Goal: Information Seeking & Learning: Check status

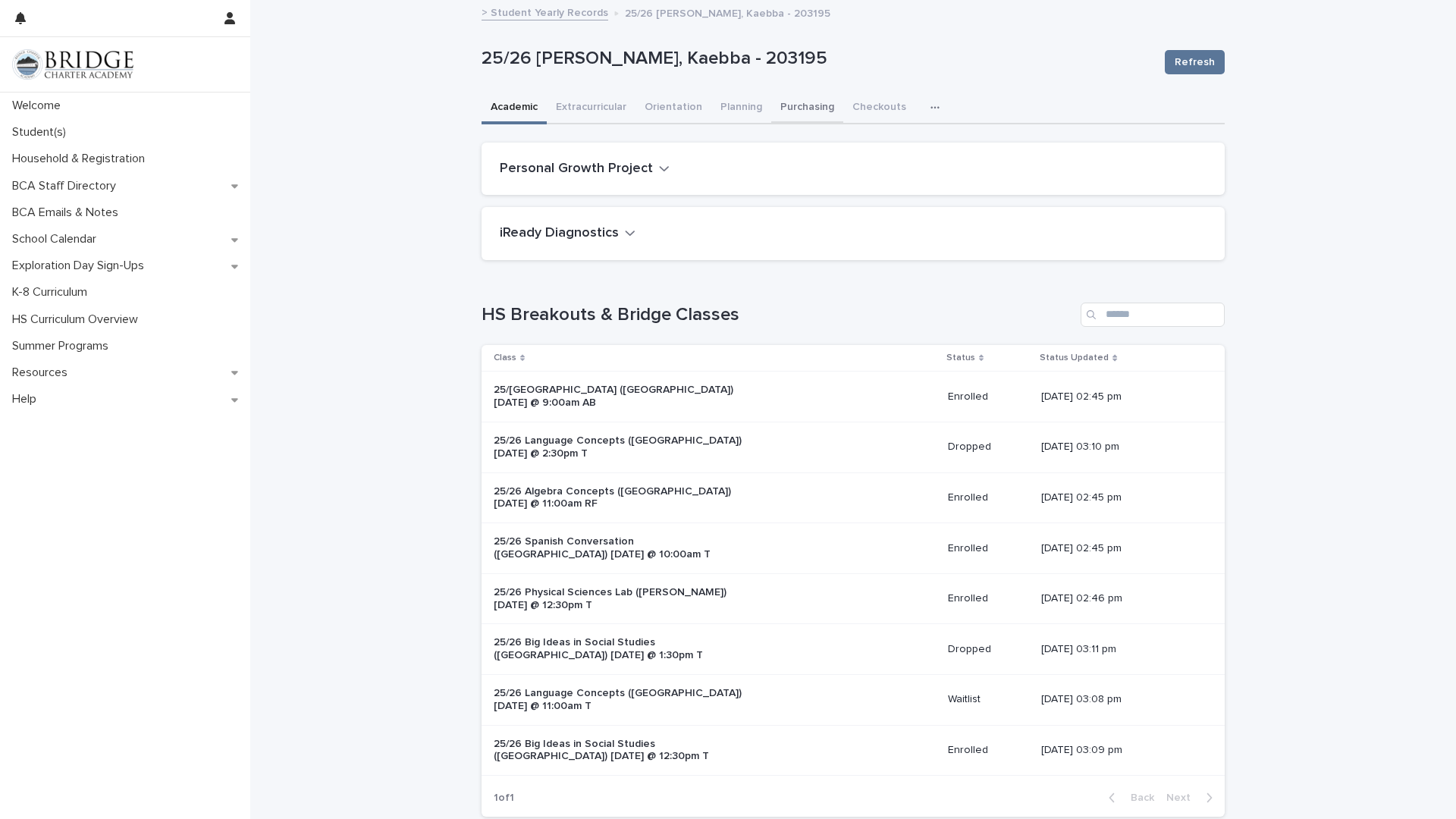
click at [771, 108] on button "Purchasing" at bounding box center [807, 109] width 72 height 32
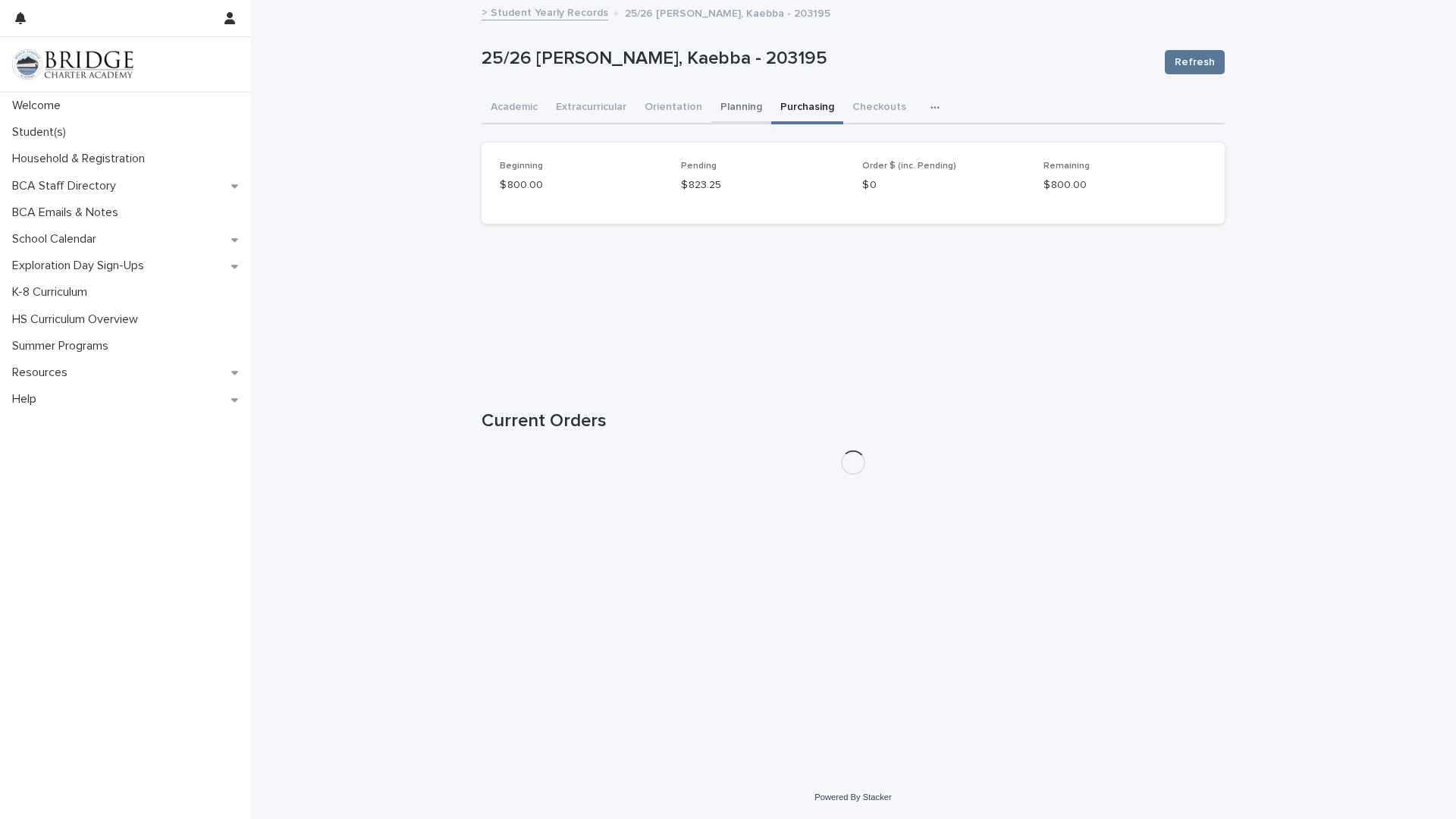
click at [730, 112] on button "Planning" at bounding box center [741, 109] width 60 height 32
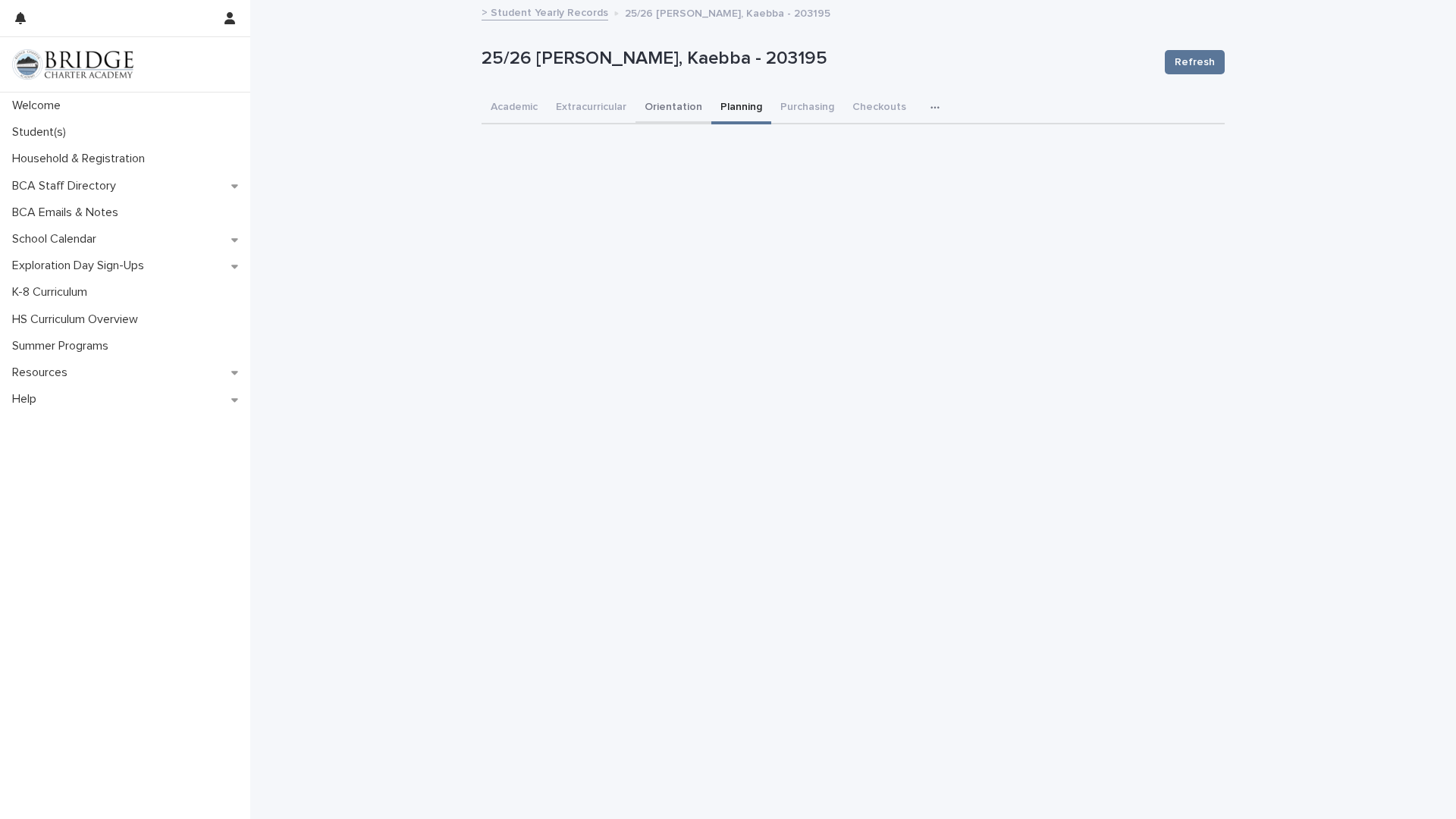
click at [650, 109] on button "Orientation" at bounding box center [673, 109] width 76 height 32
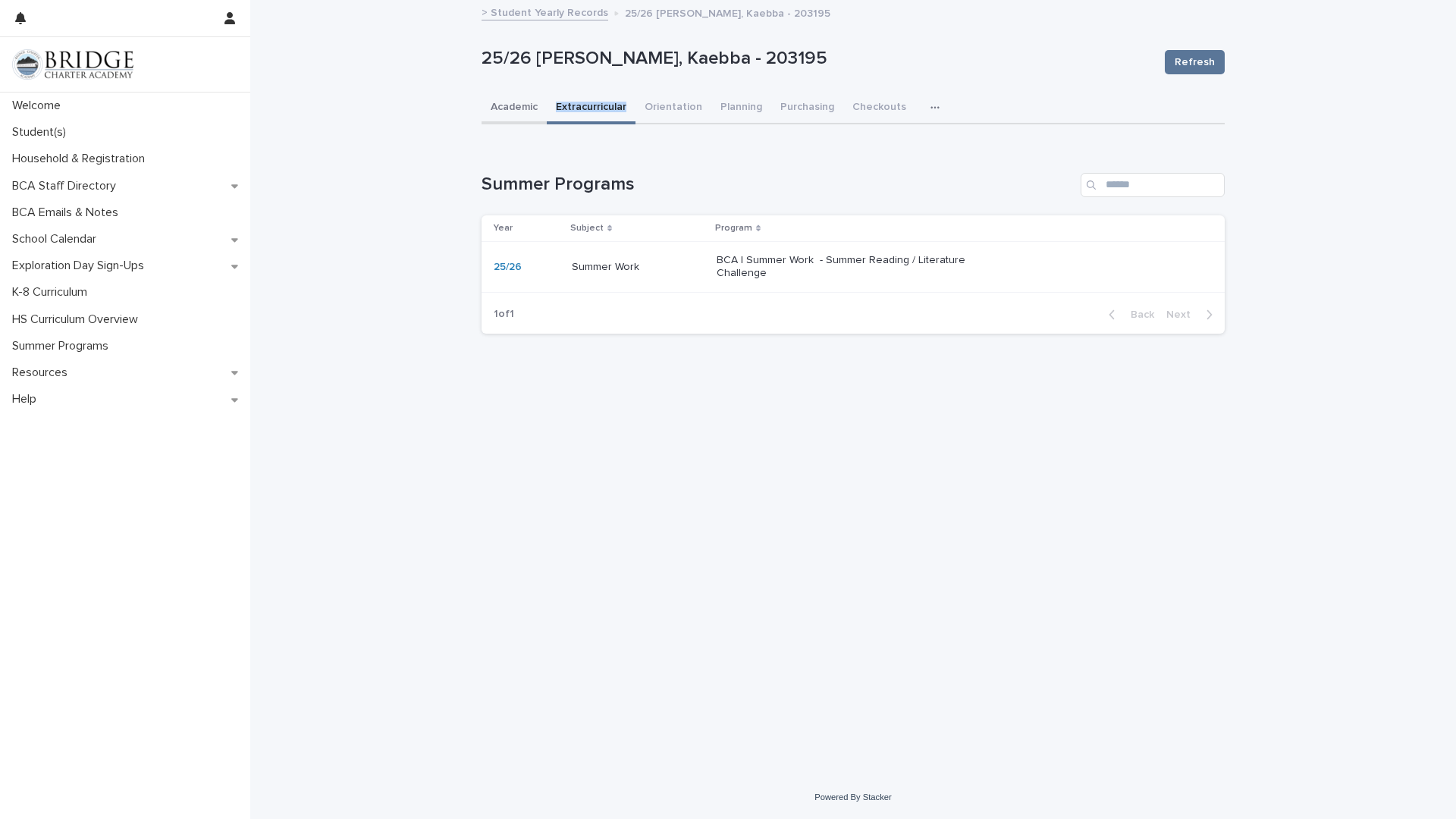
click at [530, 112] on button "Academic" at bounding box center [514, 109] width 65 height 32
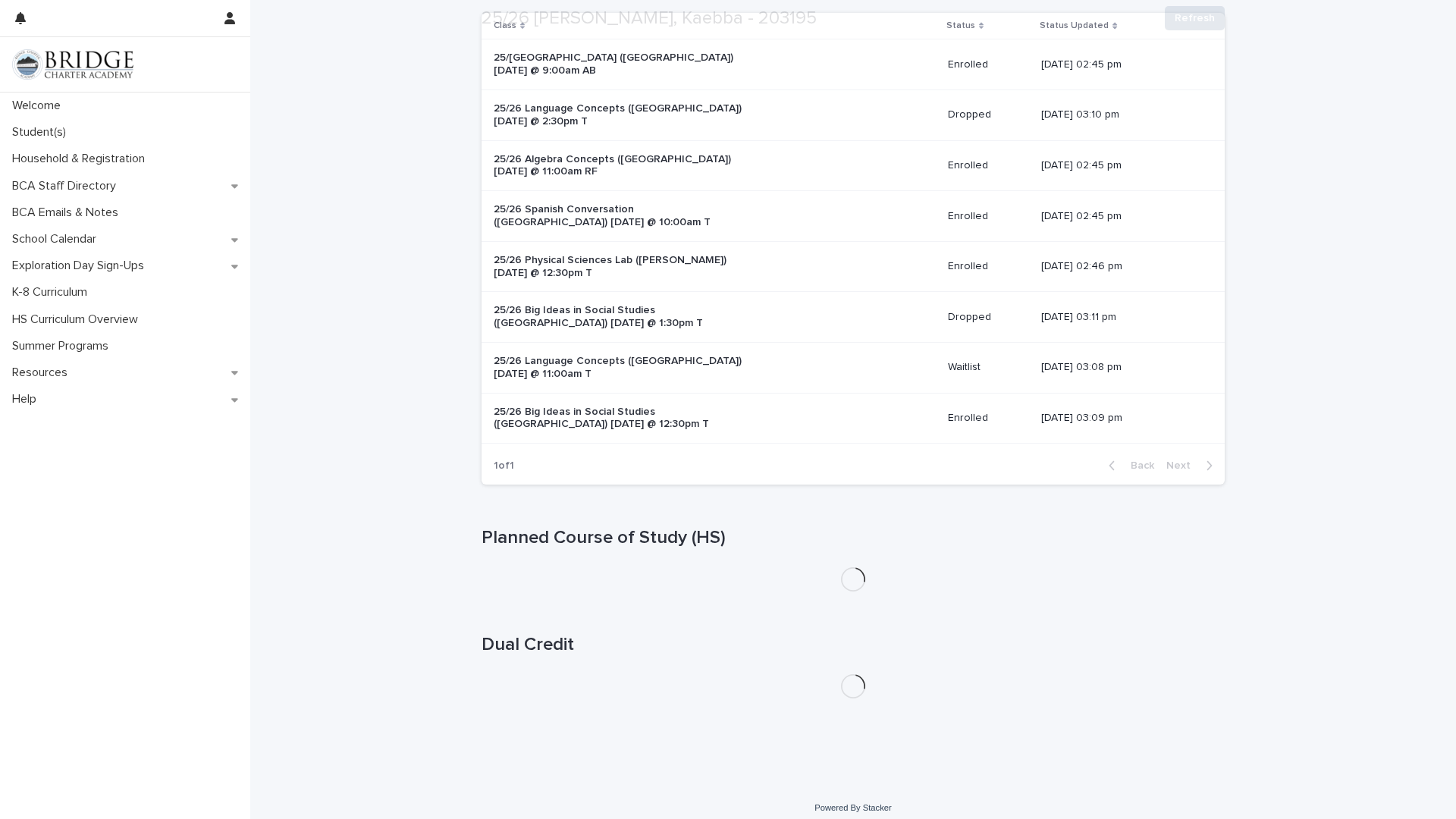
scroll to position [343, 0]
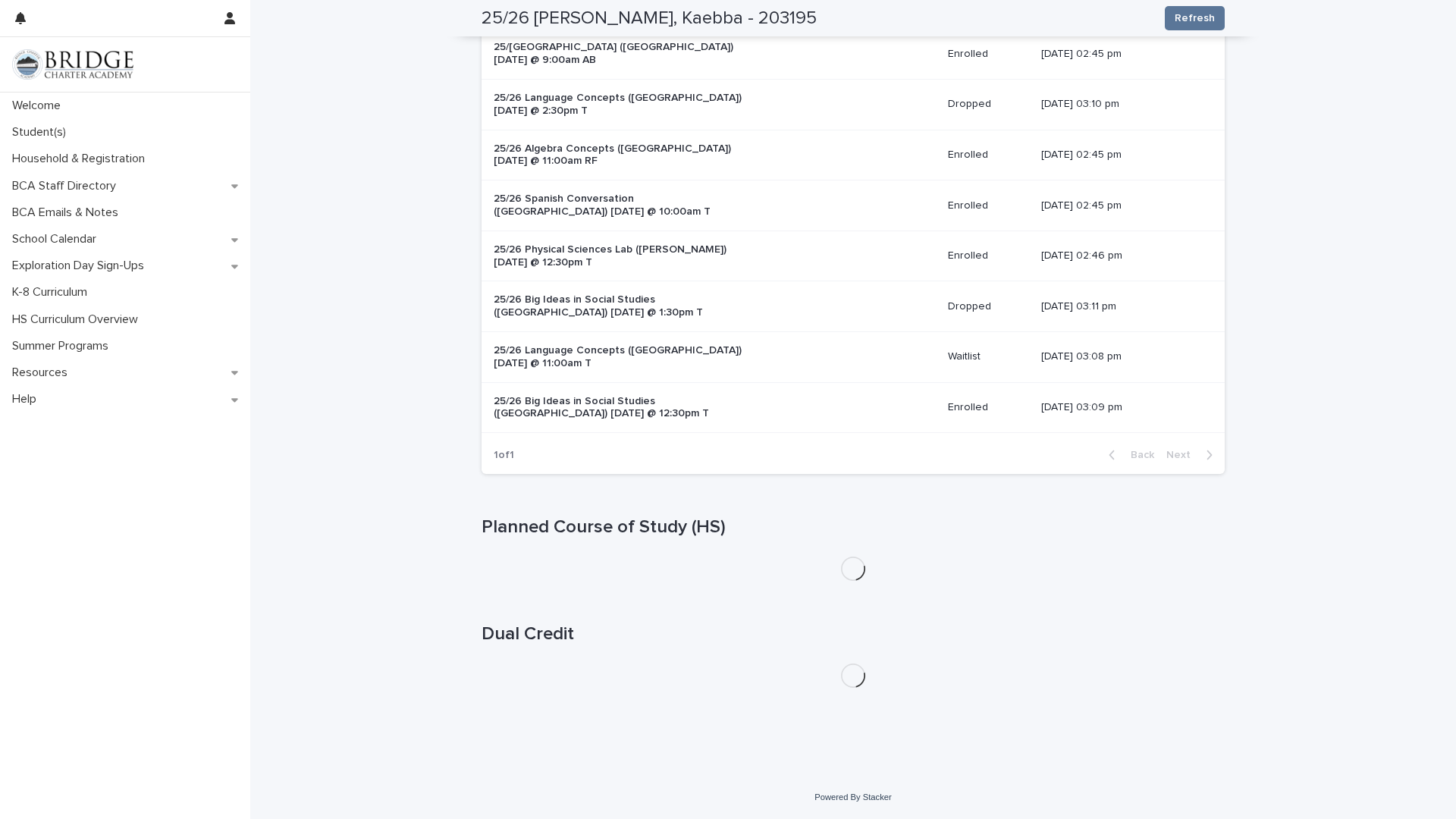
click at [415, 225] on div "**********" at bounding box center [853, 217] width 1206 height 1117
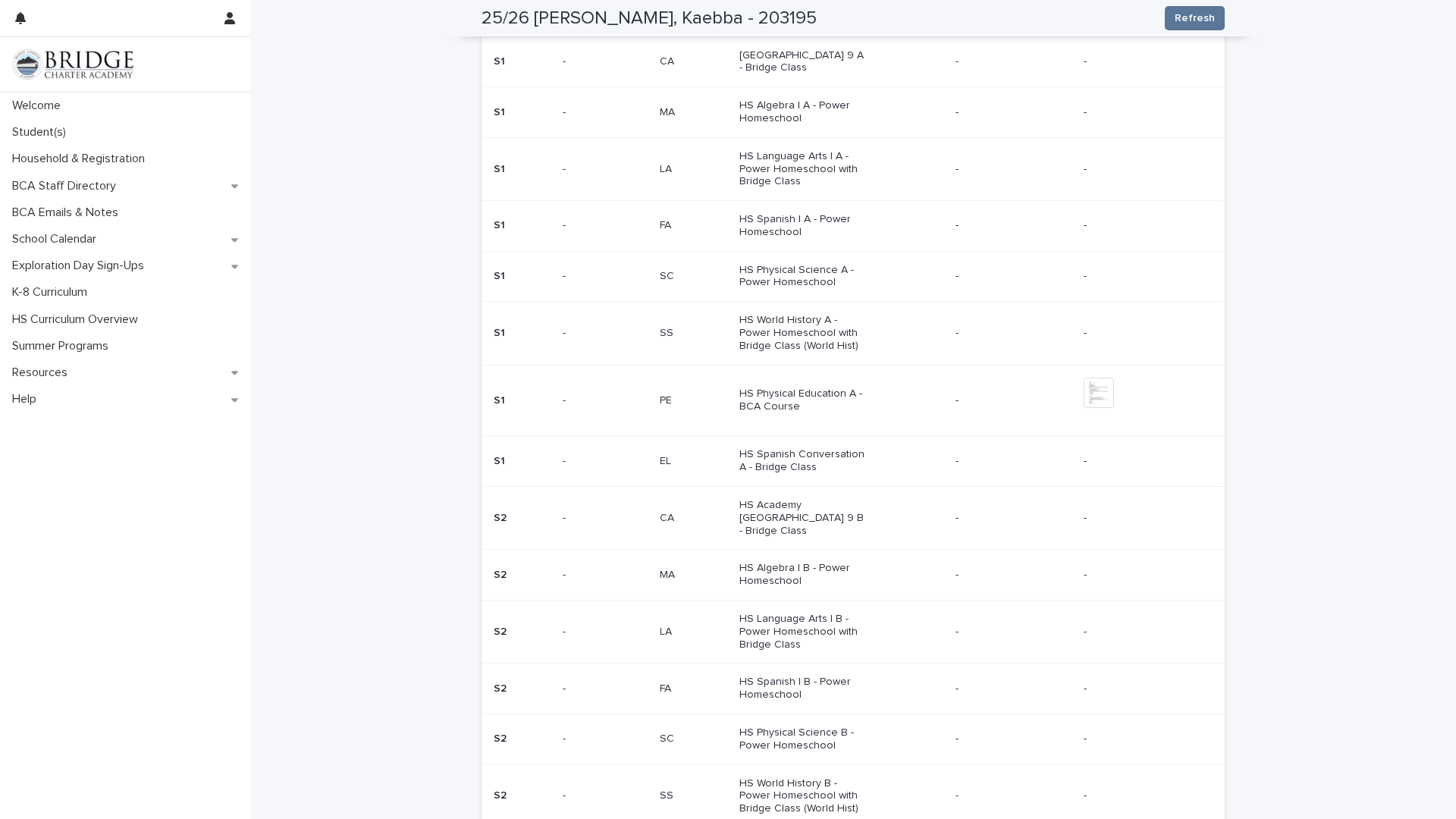
scroll to position [1441, 0]
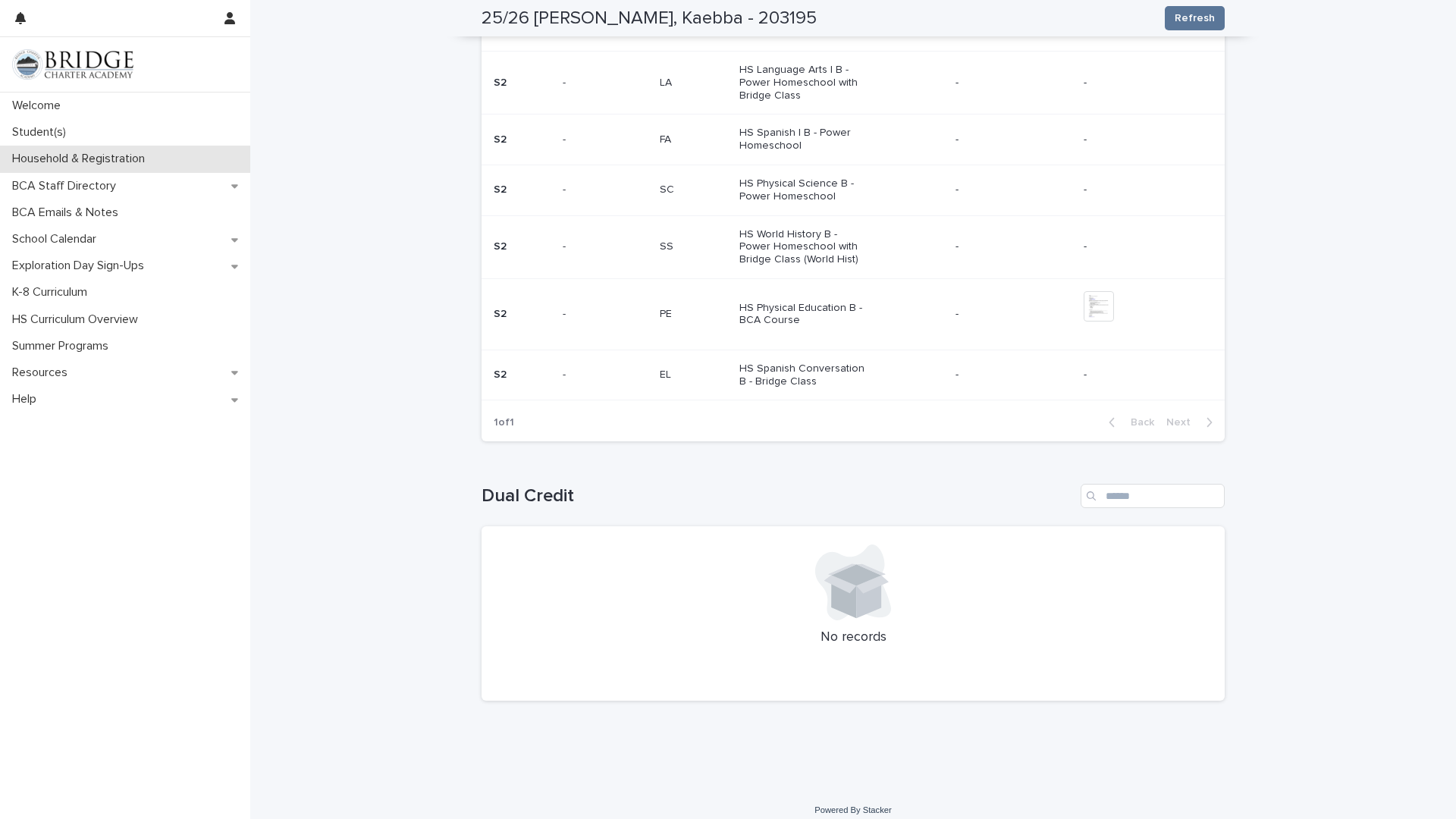
click at [165, 167] on div "Household & Registration" at bounding box center [125, 159] width 251 height 27
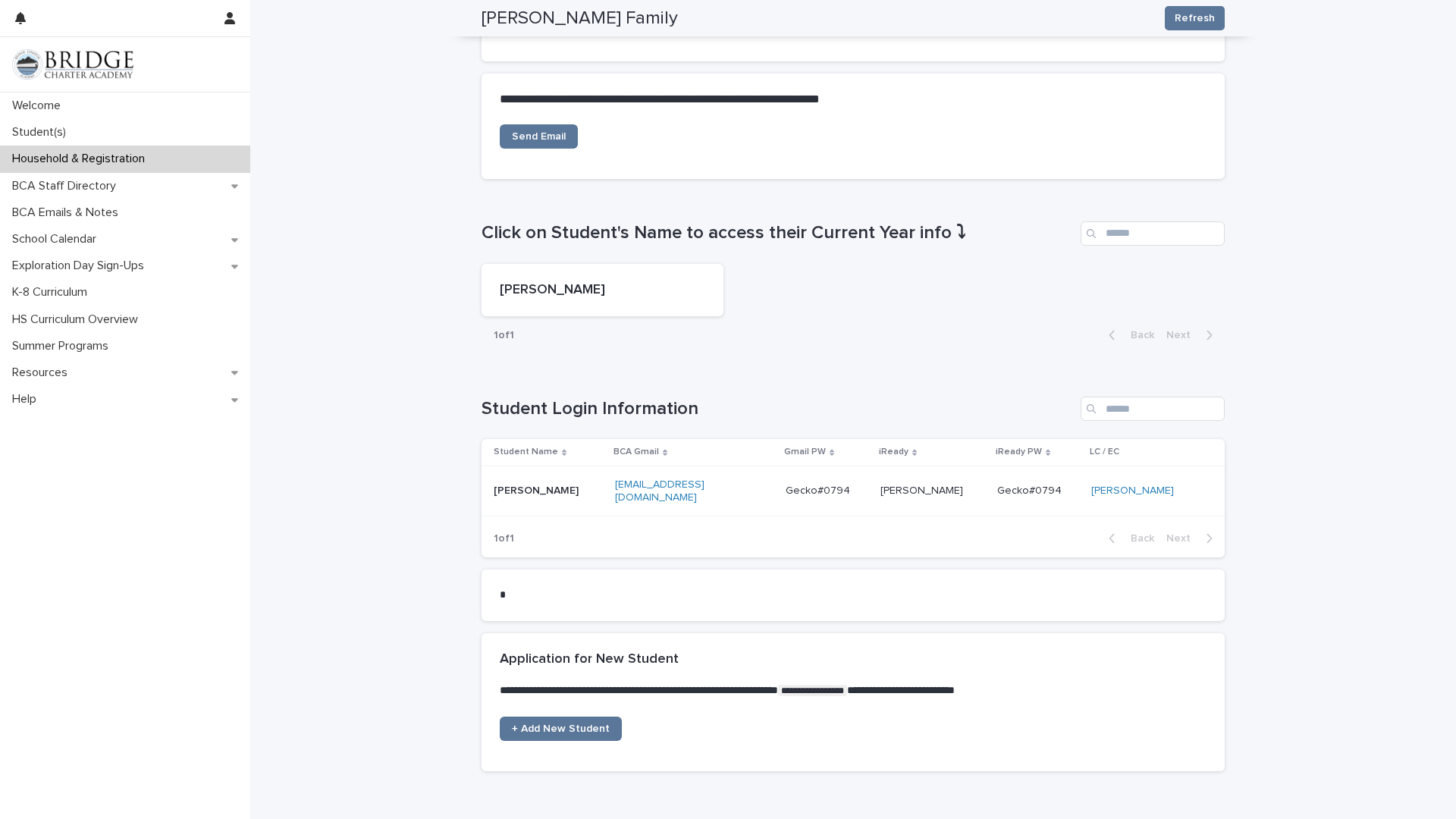
scroll to position [594, 0]
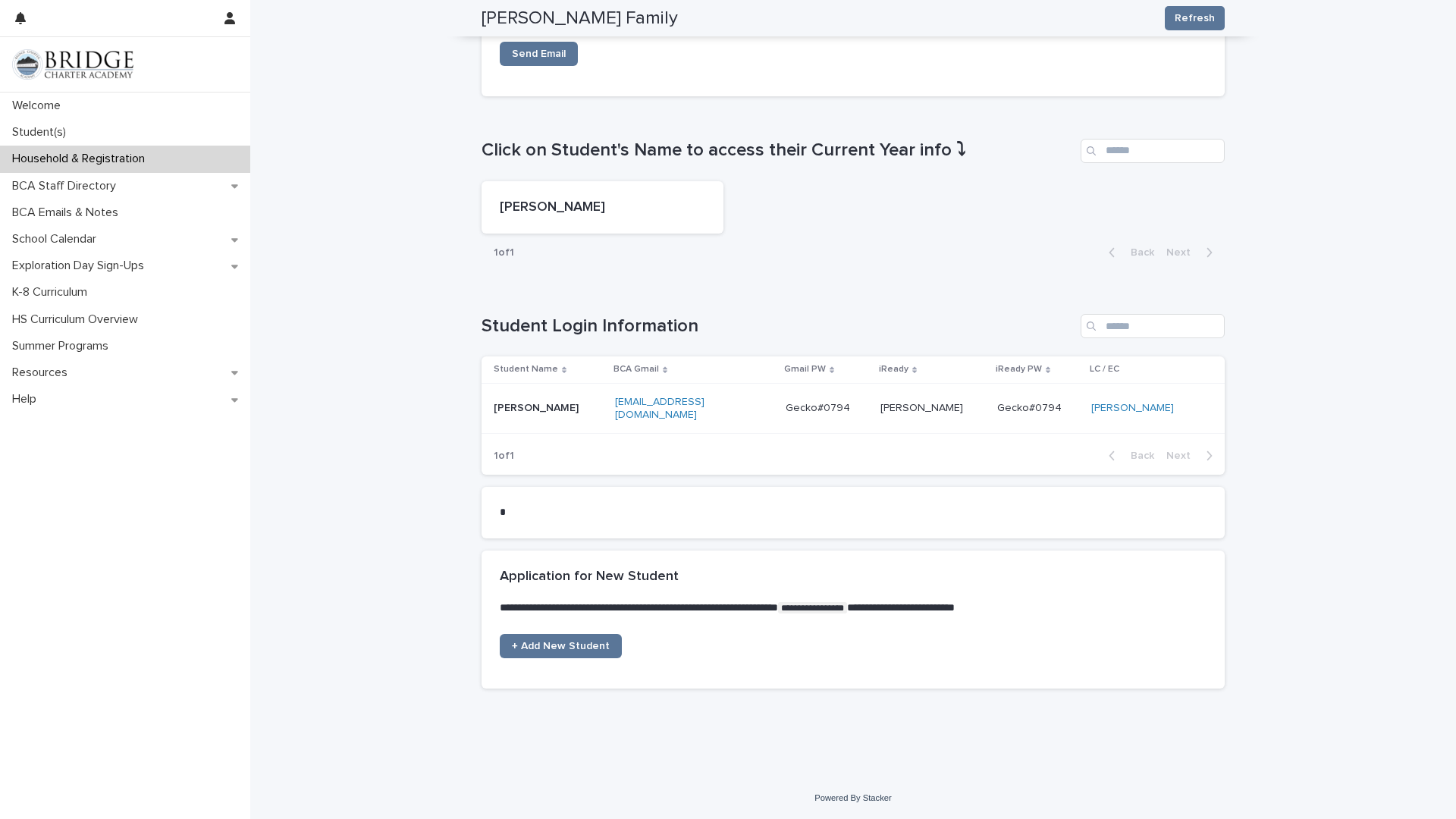
click at [663, 423] on div "[EMAIL_ADDRESS][DOMAIN_NAME]" at bounding box center [694, 409] width 159 height 38
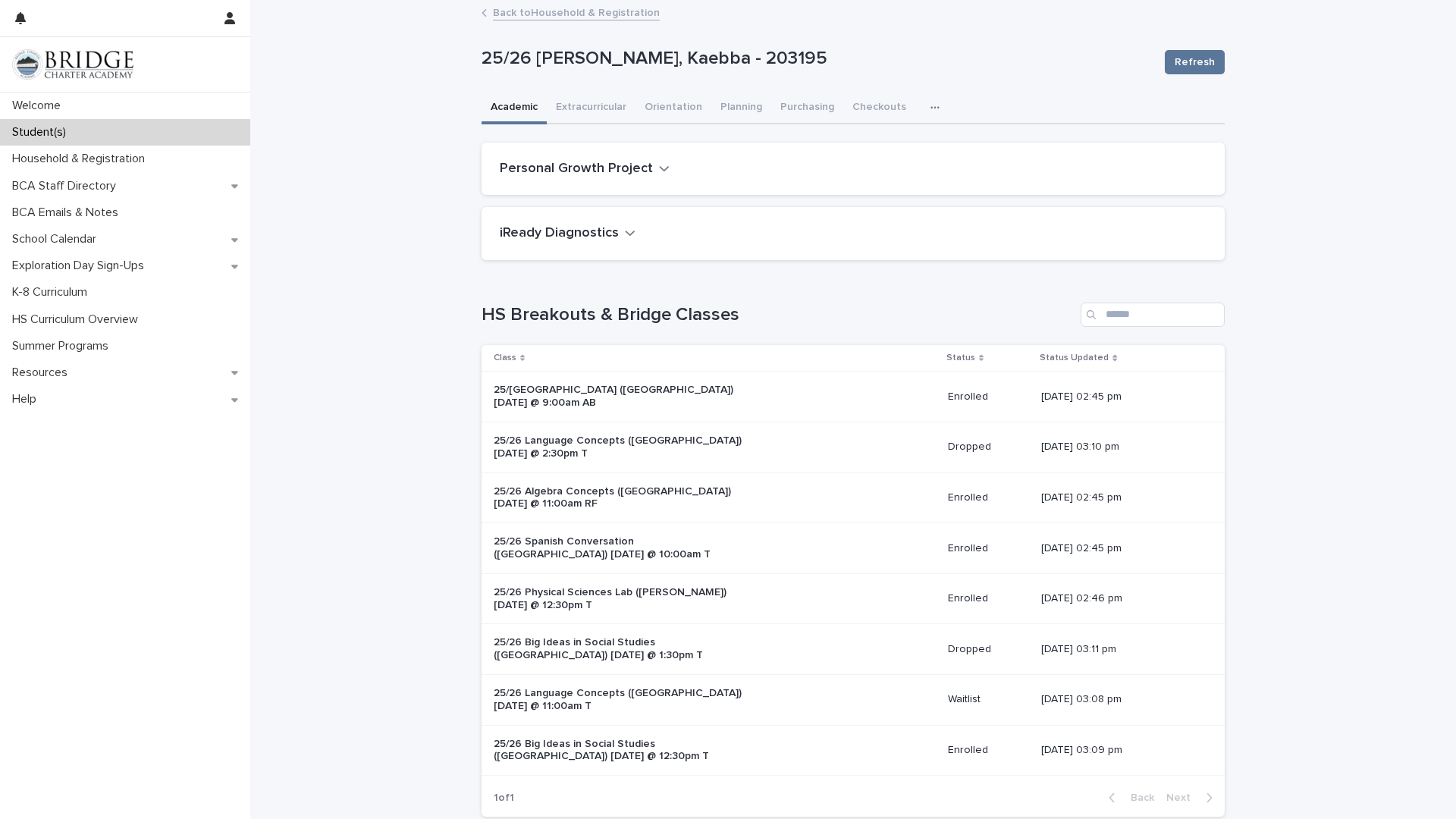
click at [922, 102] on button "button" at bounding box center [938, 108] width 33 height 30
click at [945, 96] on div "Academic Extracurricular Orientation Planning Purchasing Checkouts Attendance G…" at bounding box center [852, 109] width 743 height 32
